Goal: Task Accomplishment & Management: Use online tool/utility

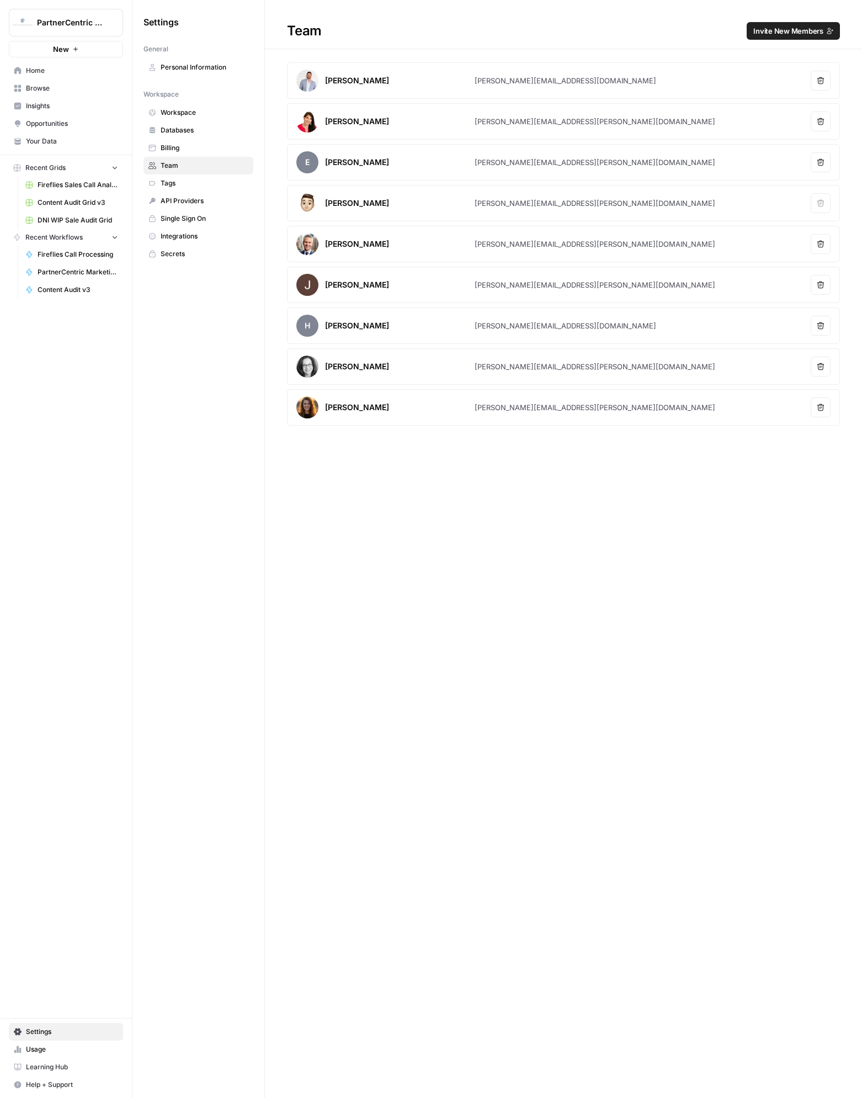
click at [375, 452] on div "Team Invite New Members [PERSON_NAME] [PERSON_NAME][EMAIL_ADDRESS][DOMAIN_NAME]…" at bounding box center [563, 549] width 597 height 1098
click at [440, 611] on div "Team Invite New Members [PERSON_NAME] [PERSON_NAME][EMAIL_ADDRESS][DOMAIN_NAME]…" at bounding box center [563, 549] width 597 height 1098
click at [206, 241] on link "Integrations" at bounding box center [199, 236] width 110 height 18
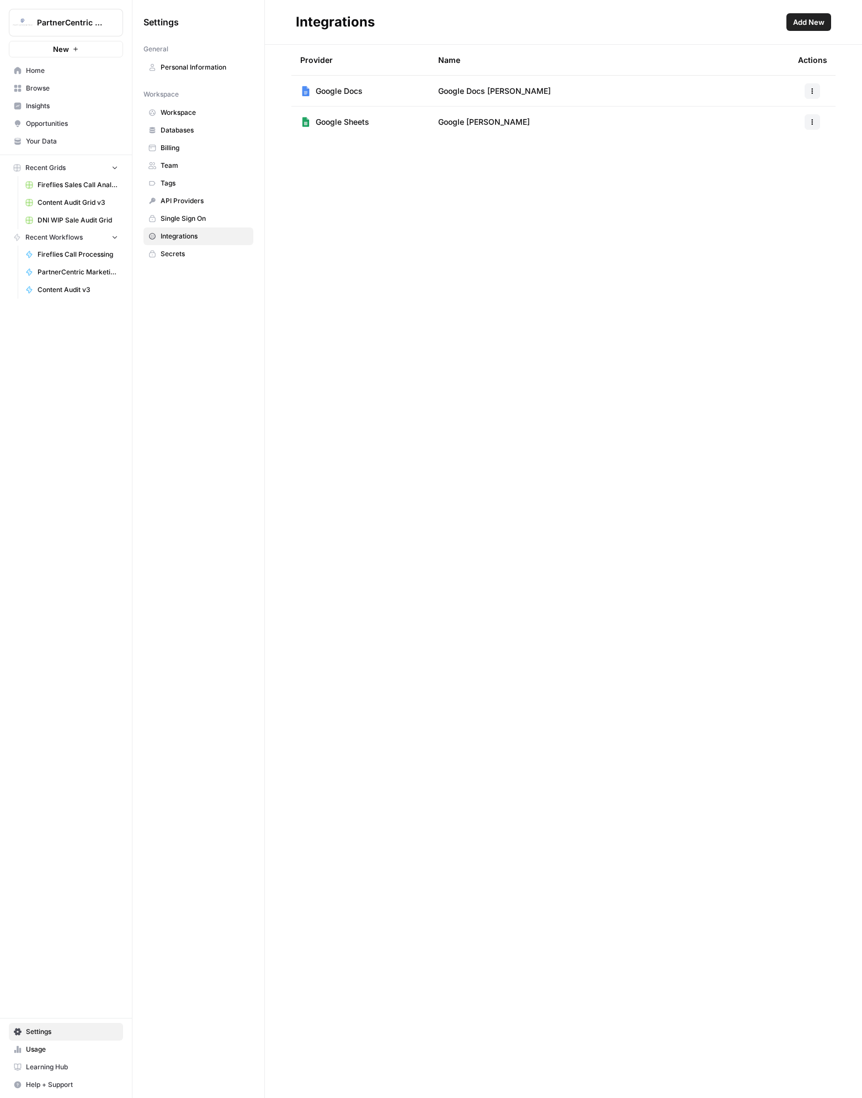
click at [212, 130] on span "Databases" at bounding box center [205, 130] width 88 height 10
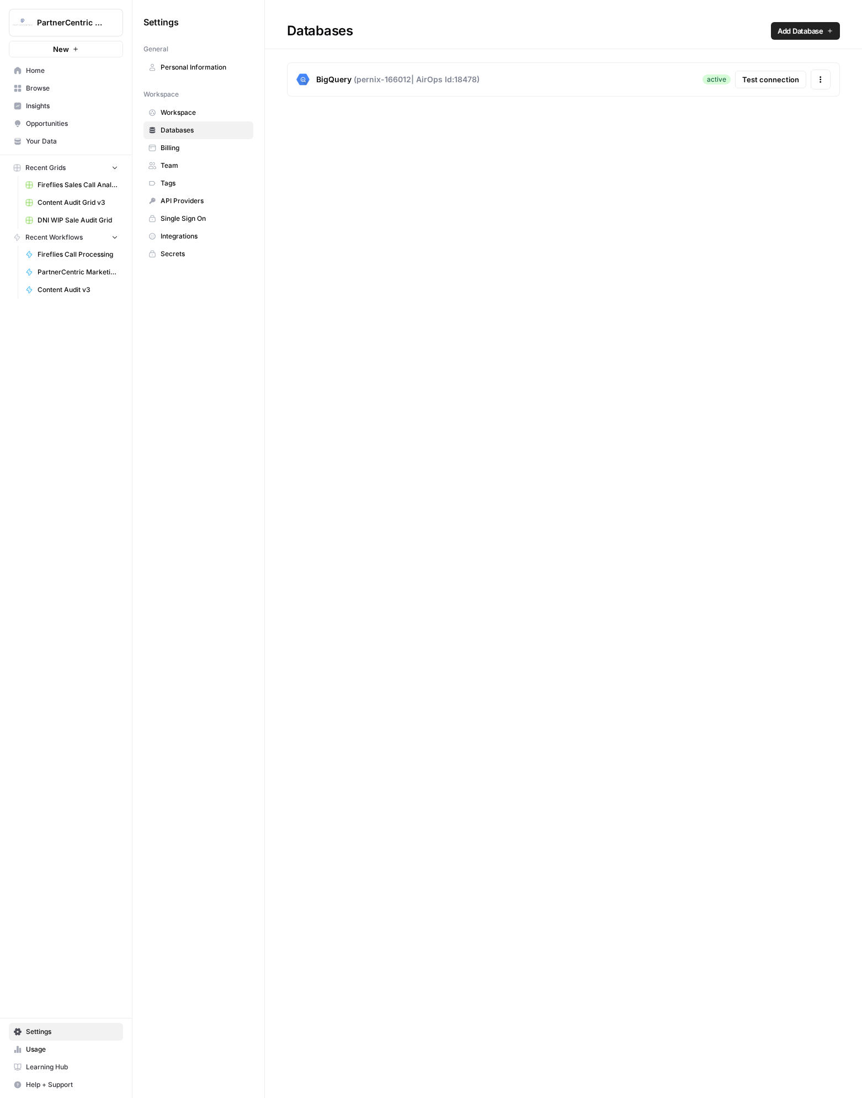
click at [802, 29] on span "Add Database" at bounding box center [801, 30] width 46 height 11
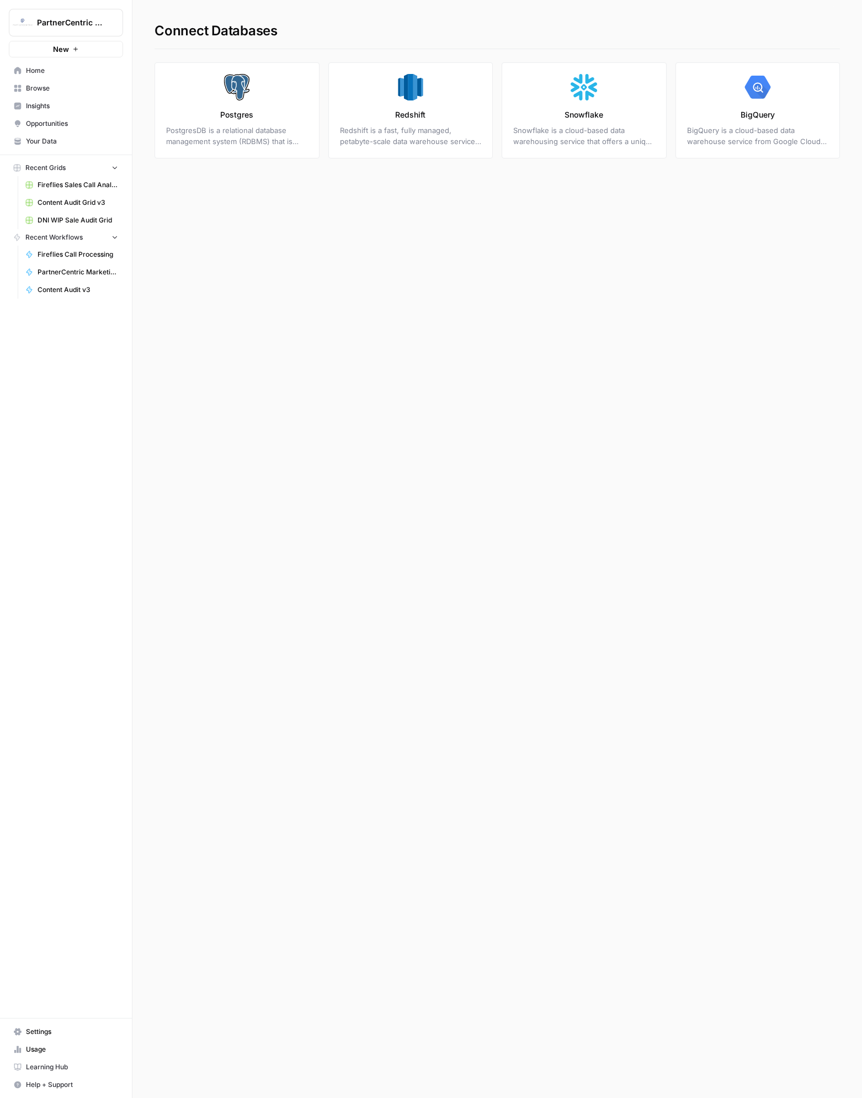
click at [437, 150] on link "Redshift Redshift is a fast, fully managed, petabyte-scale data warehouse servi…" at bounding box center [410, 110] width 165 height 96
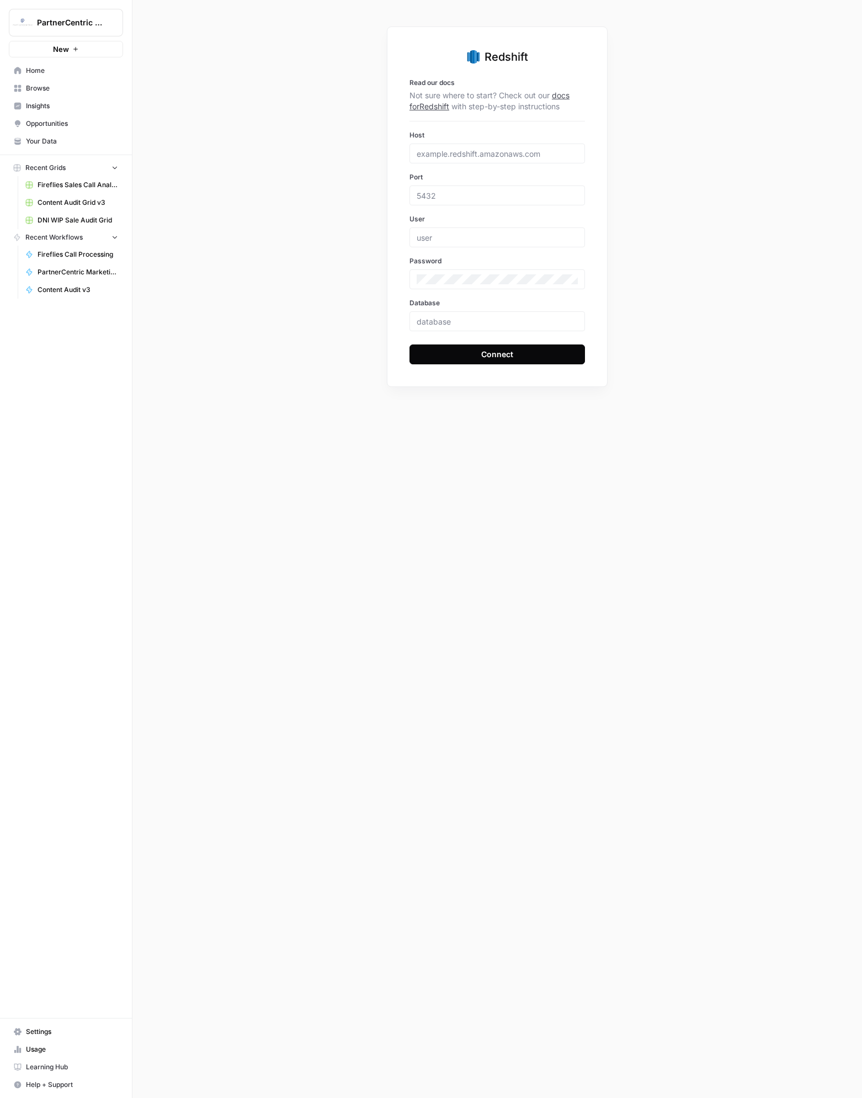
click at [570, 95] on link "docs for Redshift" at bounding box center [490, 101] width 160 height 20
click at [359, 238] on div "Redshift Read our docs Not sure where to start? Check out our docs for Redshift…" at bounding box center [497, 549] width 730 height 1098
click at [723, 364] on div "Redshift Read our docs Not sure where to start? Check out our docs for Redshift…" at bounding box center [497, 549] width 730 height 1098
click at [320, 234] on div "Redshift Read our docs Not sure where to start? Check out our docs for Redshift…" at bounding box center [497, 549] width 730 height 1098
